Goal: Task Accomplishment & Management: Manage account settings

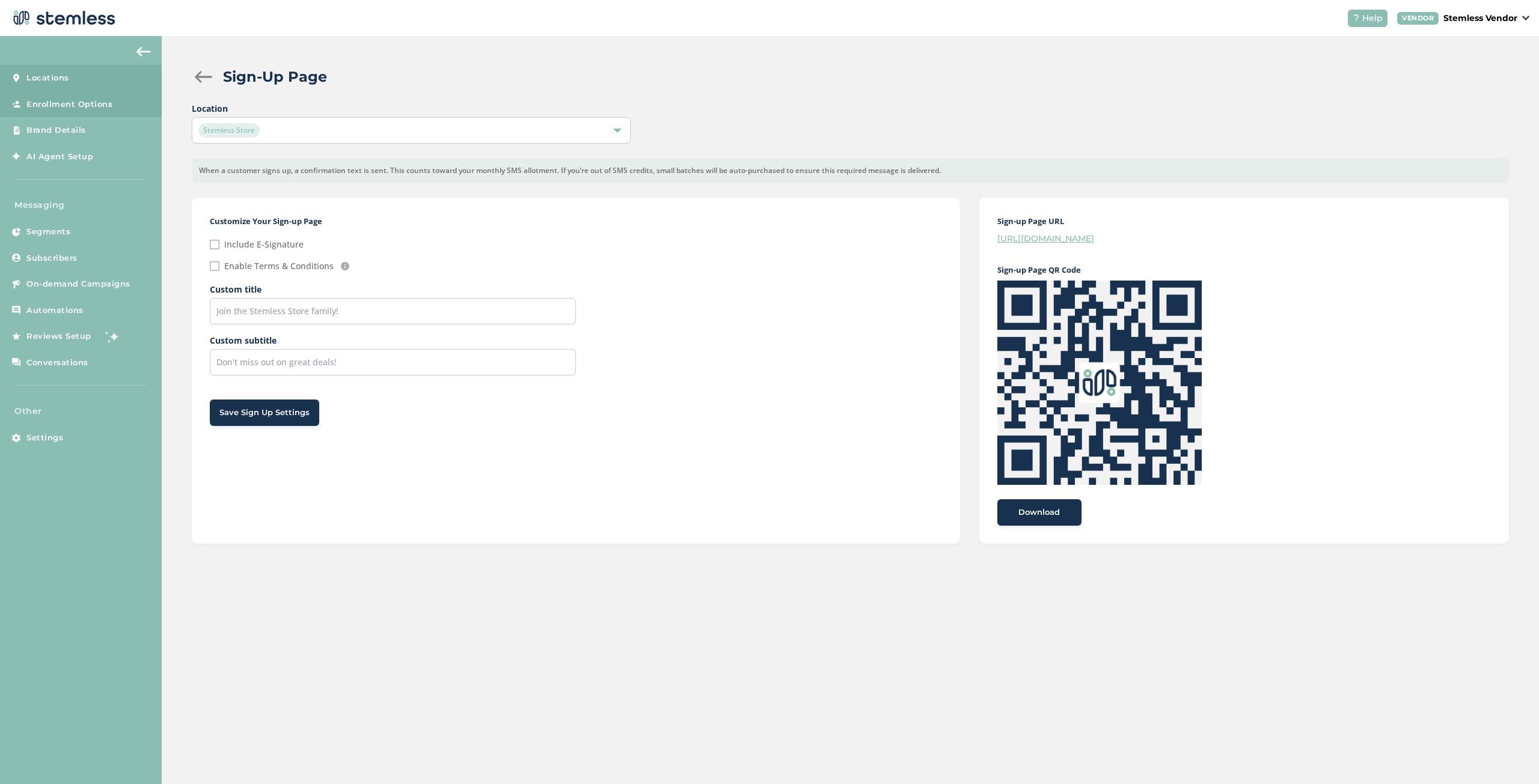
click at [74, 85] on link "Locations" at bounding box center [81, 78] width 162 height 26
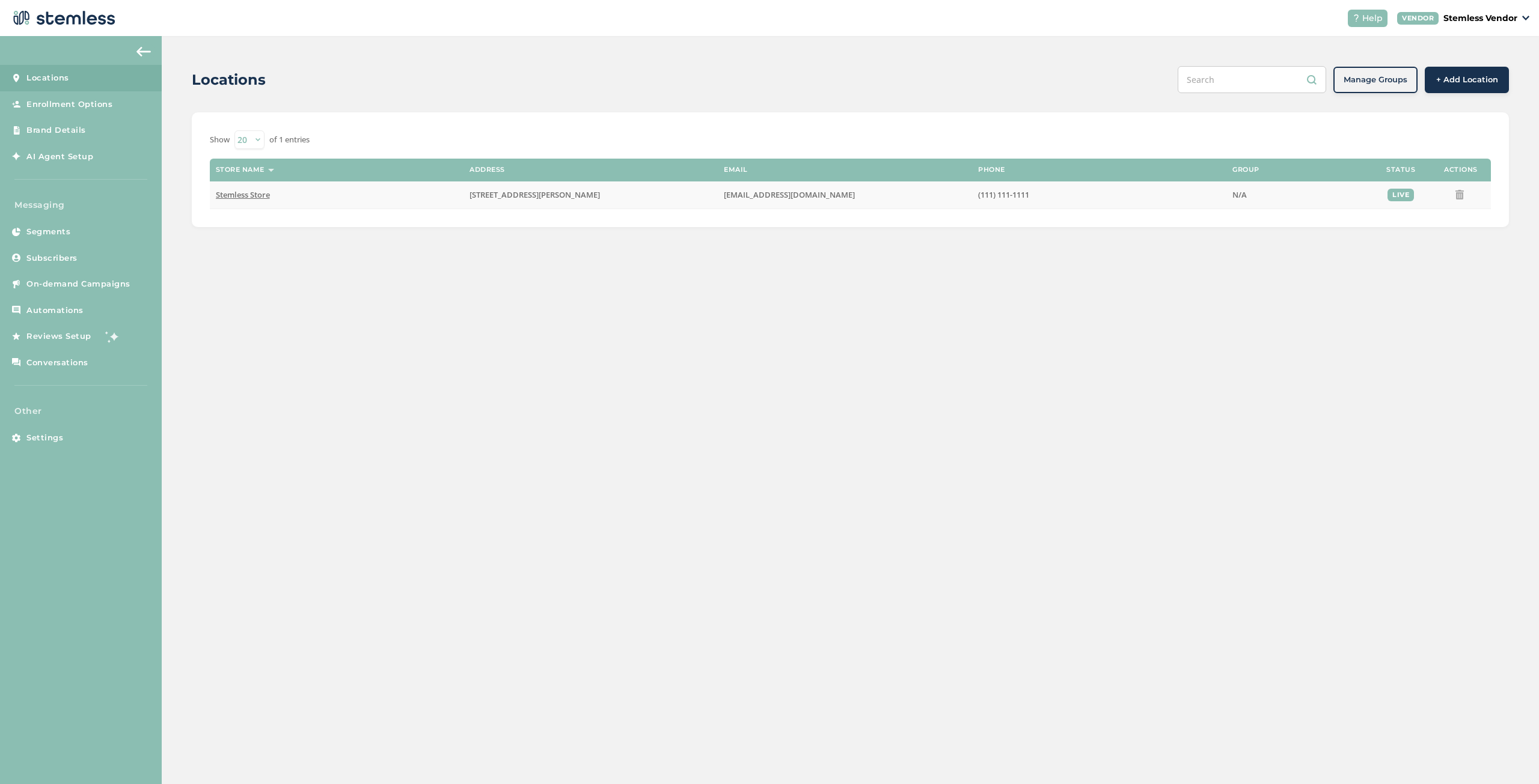
click at [247, 192] on span "Stemless Store" at bounding box center [242, 195] width 54 height 11
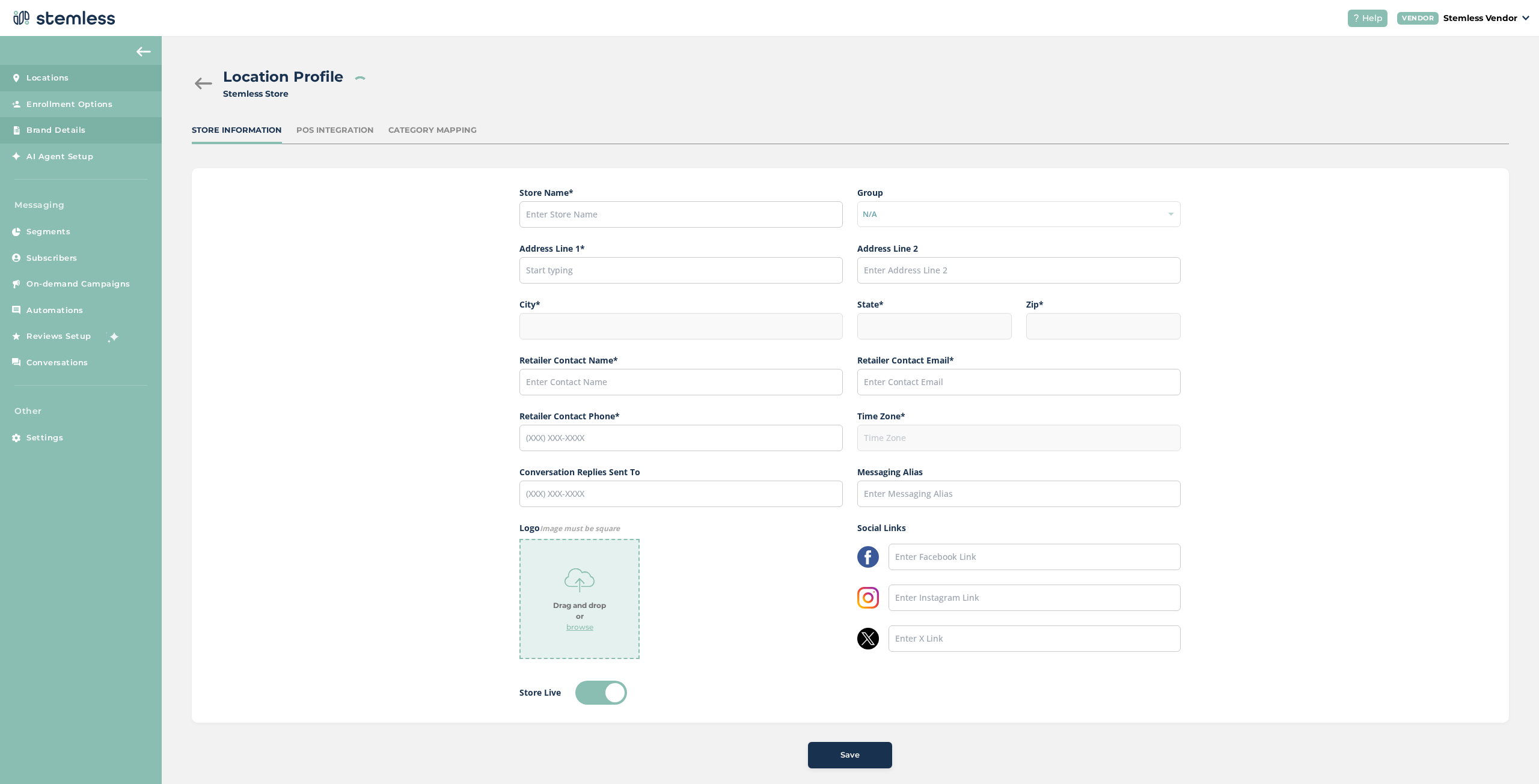
type input "Stemless Store"
type input "[STREET_ADDRESS][PERSON_NAME]"
type input "[GEOGRAPHIC_DATA]"
type input "CA"
type input "90015"
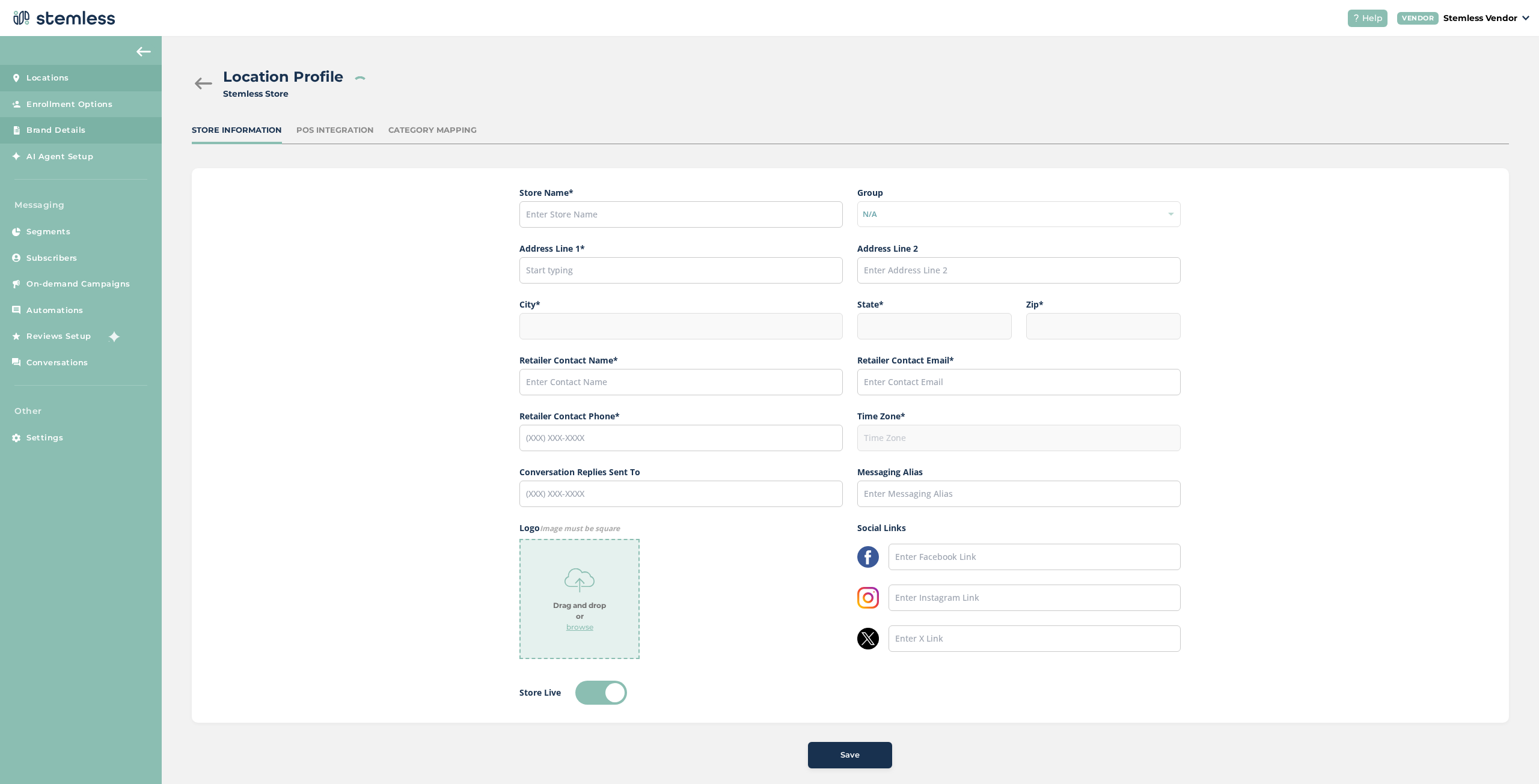
type input "Stemless"
type input "[EMAIL_ADDRESS][DOMAIN_NAME]"
type input "(111) 111-1111"
type input "America/Los_Angeles"
type input "[PHONE_NUMBER]"
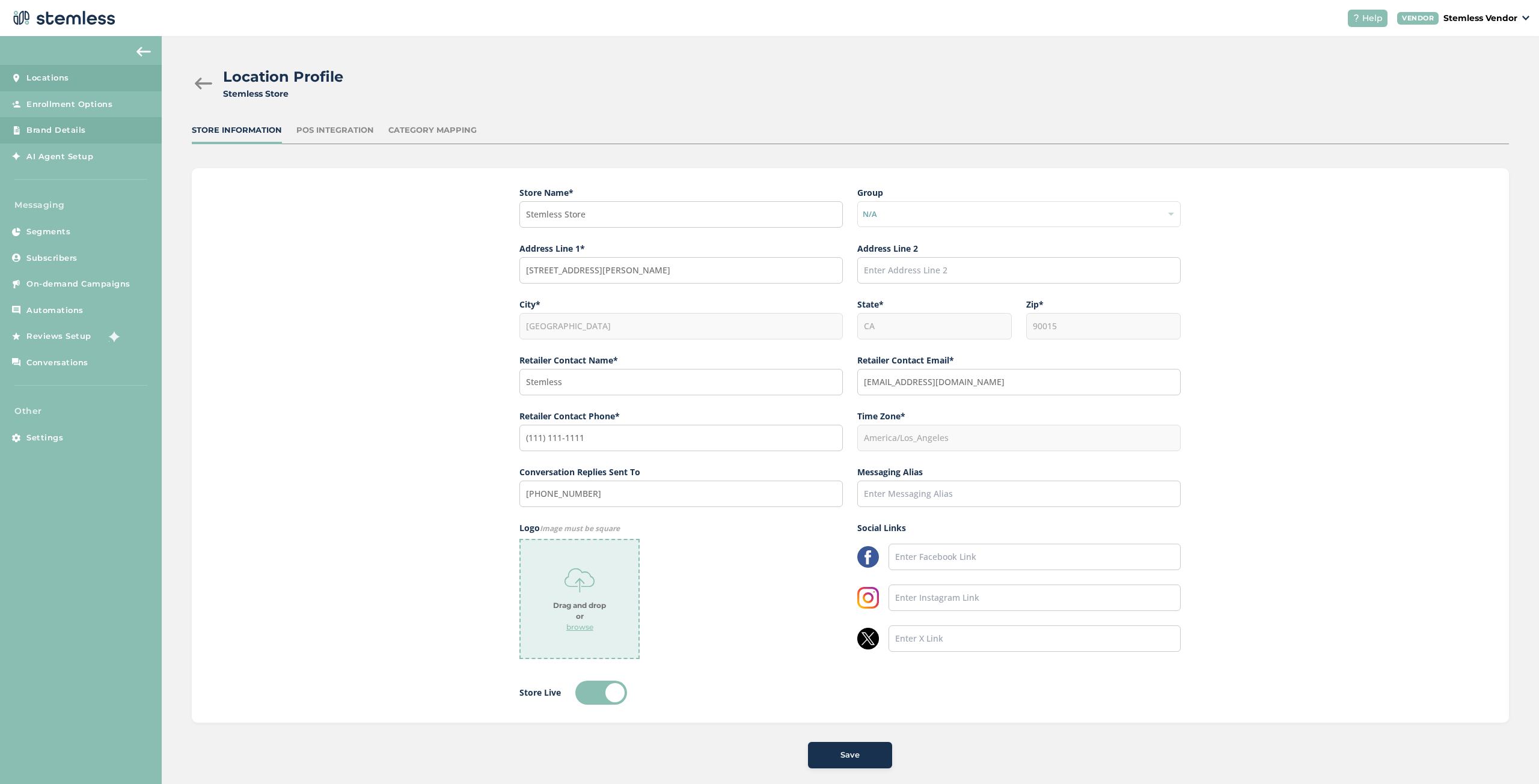
click at [108, 131] on link "Brand Details" at bounding box center [81, 130] width 162 height 26
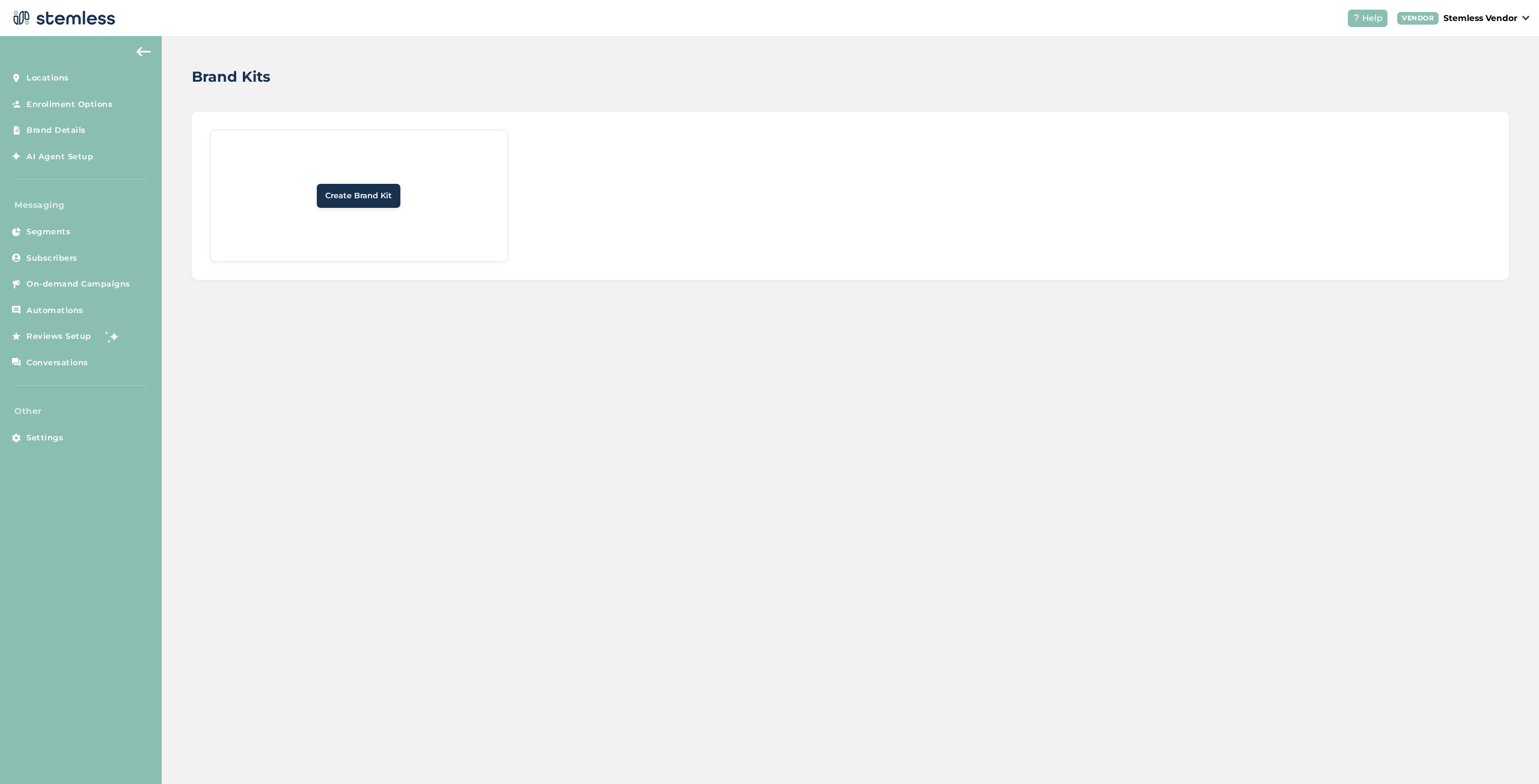
click at [478, 346] on div "Brand Kits Create Brand Kit" at bounding box center [851, 409] width 1377 height 748
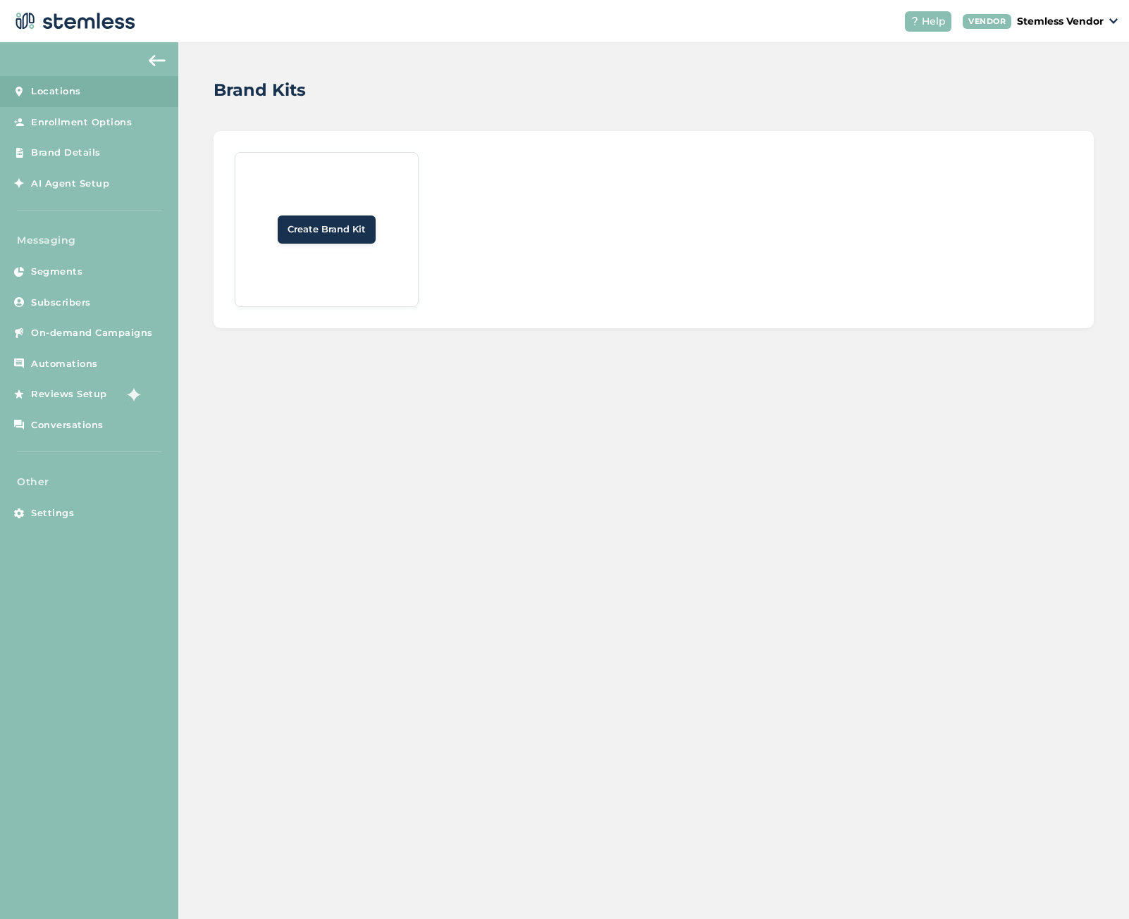
click at [80, 86] on span "Locations" at bounding box center [56, 92] width 50 height 14
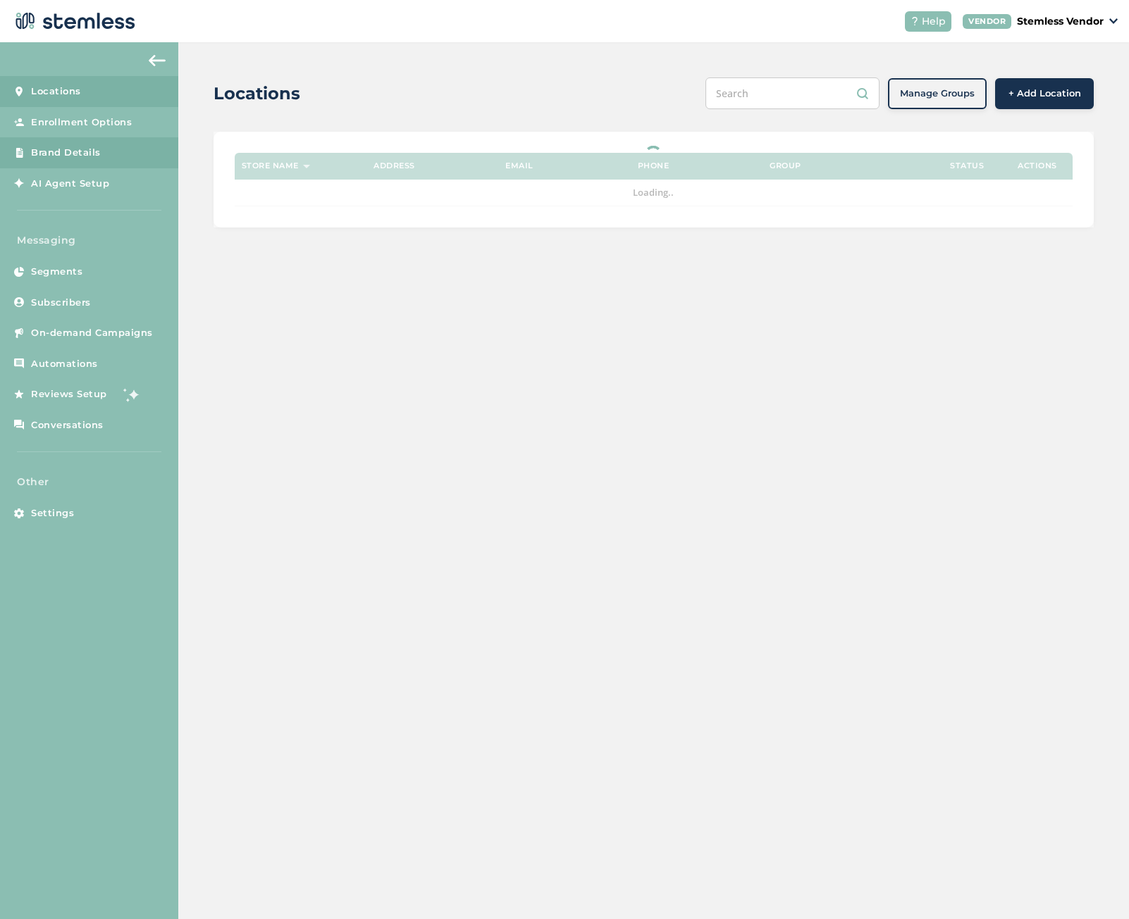
click at [73, 153] on span "Brand Details" at bounding box center [66, 153] width 70 height 14
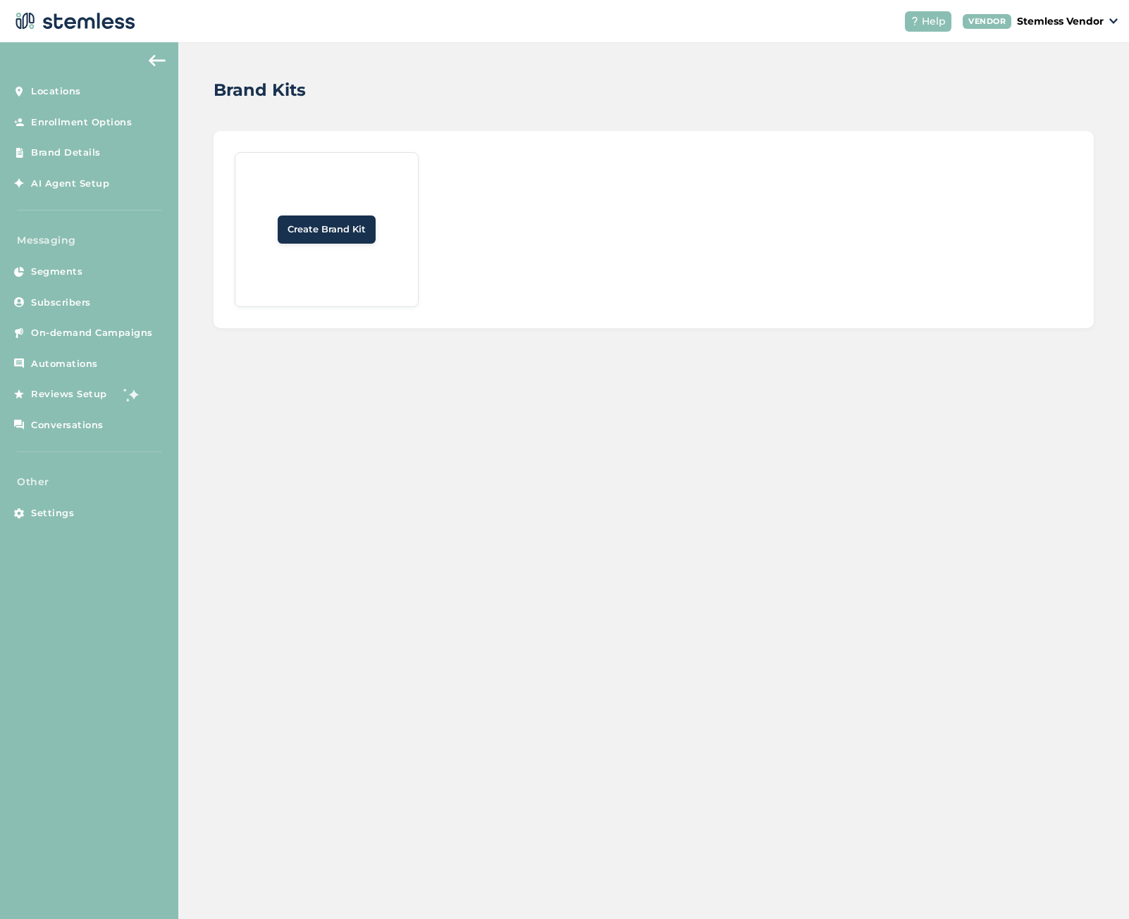
click at [1065, 14] on p "Stemless Vendor" at bounding box center [1060, 21] width 87 height 15
click at [1034, 124] on link "Logout" at bounding box center [1059, 127] width 85 height 14
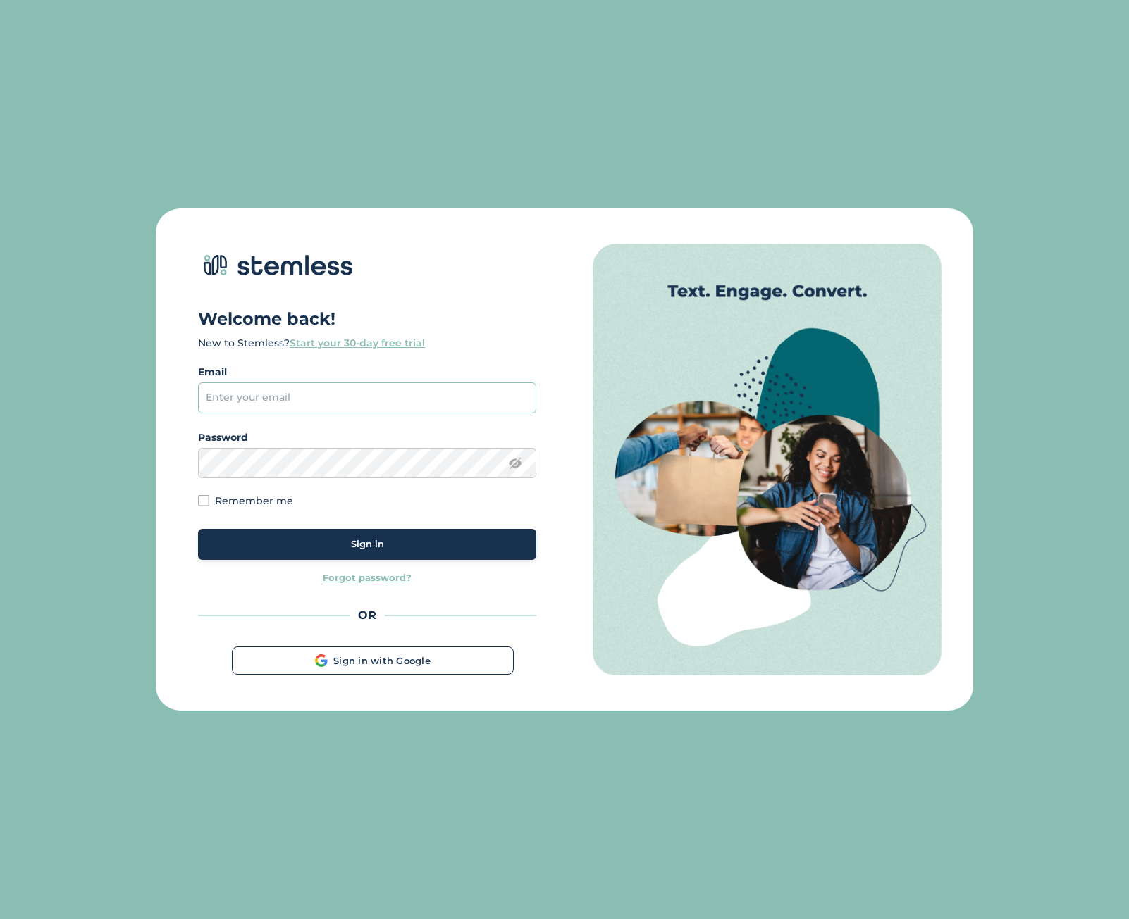
type input "[EMAIL_ADDRESS][DOMAIN_NAME]"
click at [368, 542] on span "Sign in" at bounding box center [367, 545] width 33 height 14
